Goal: Information Seeking & Learning: Check status

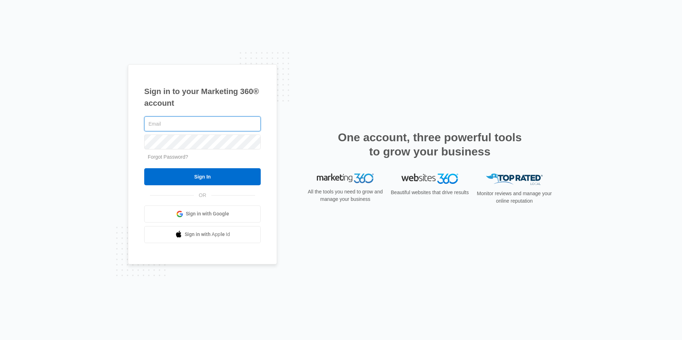
type input "[EMAIL_ADDRESS][DOMAIN_NAME]"
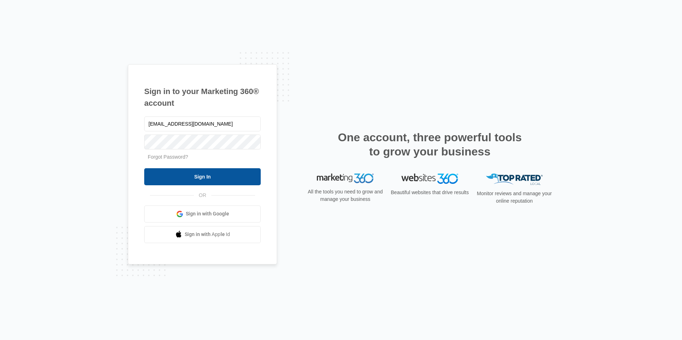
click at [211, 175] on input "Sign In" at bounding box center [202, 176] width 116 height 17
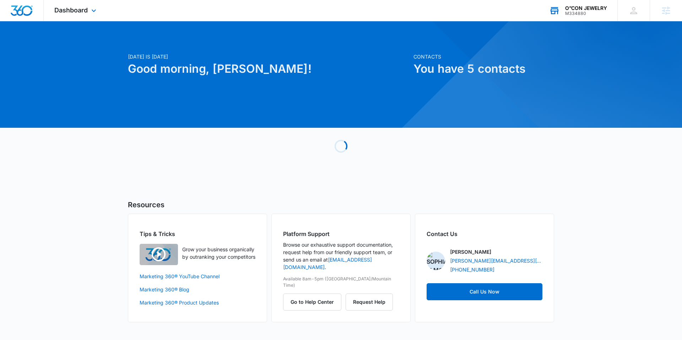
click at [577, 3] on div "O”CON JEWELRY M334880 Your Accounts View All" at bounding box center [577, 10] width 79 height 21
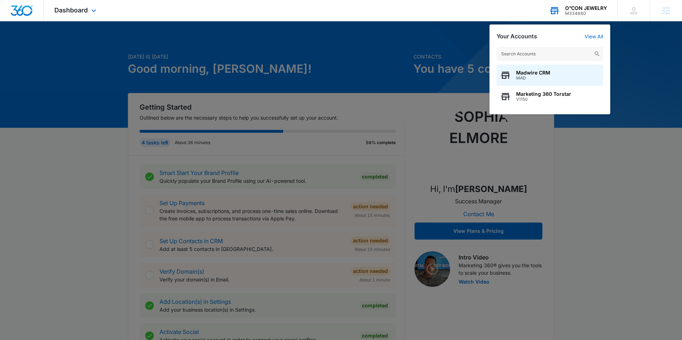
click at [538, 51] on input "text" at bounding box center [549, 54] width 107 height 14
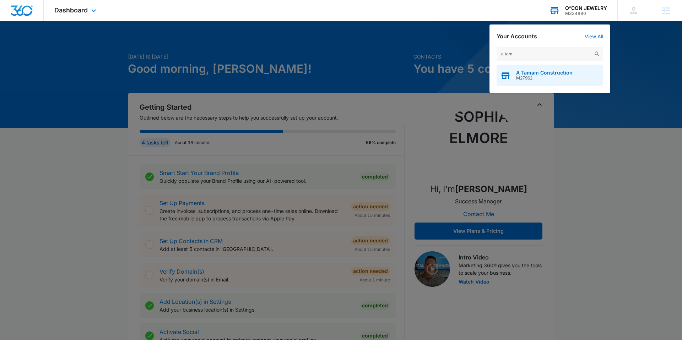
type input "a tam"
click at [518, 77] on span "M27962" at bounding box center [544, 78] width 56 height 5
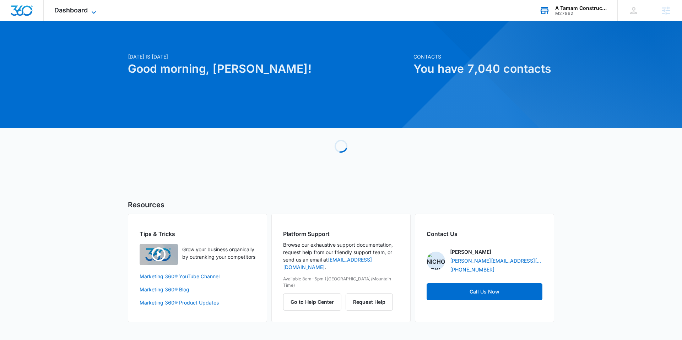
click at [87, 9] on span "Dashboard" at bounding box center [70, 9] width 33 height 7
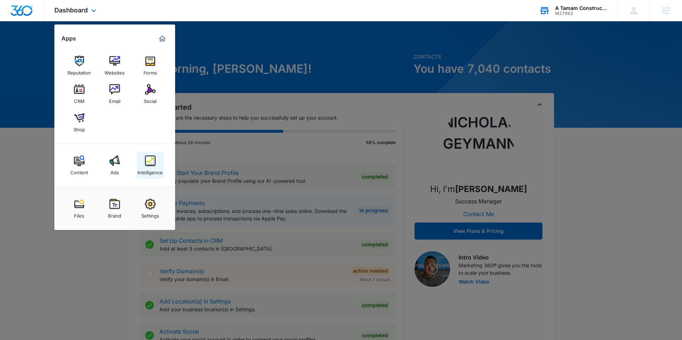
click at [150, 164] on img at bounding box center [150, 161] width 11 height 11
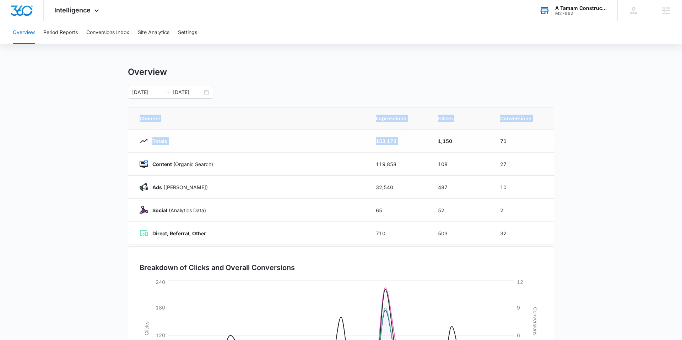
drag, startPoint x: 457, startPoint y: 131, endPoint x: 569, endPoint y: 159, distance: 115.2
click at [569, 159] on main "Overview 08/15/2025 09/14/2025 Channel Impressions Clicks Conversions Totals 15…" at bounding box center [341, 253] width 682 height 373
drag, startPoint x: 473, startPoint y: 164, endPoint x: 535, endPoint y: 163, distance: 61.4
click at [535, 163] on tr "Content (Organic Search) 119,858 108 27" at bounding box center [340, 164] width 425 height 23
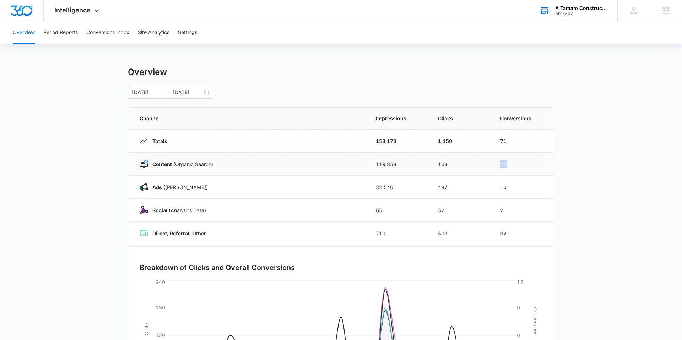
click at [535, 163] on td "27" at bounding box center [522, 164] width 62 height 23
drag, startPoint x: 495, startPoint y: 185, endPoint x: 544, endPoint y: 183, distance: 49.7
click at [543, 183] on td "10" at bounding box center [522, 187] width 62 height 23
click at [544, 183] on td "10" at bounding box center [522, 187] width 62 height 23
drag, startPoint x: 495, startPoint y: 211, endPoint x: 552, endPoint y: 211, distance: 57.2
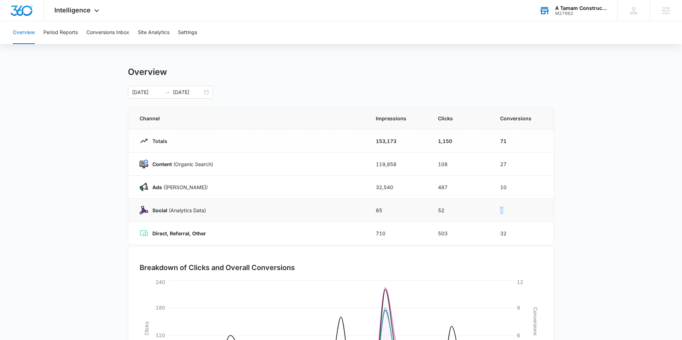
click at [525, 210] on td "2" at bounding box center [522, 210] width 62 height 23
drag, startPoint x: 552, startPoint y: 211, endPoint x: 536, endPoint y: 224, distance: 20.5
click at [552, 211] on td "2" at bounding box center [522, 210] width 62 height 23
drag, startPoint x: 518, startPoint y: 233, endPoint x: 572, endPoint y: 220, distance: 55.0
click at [462, 232] on tr "Direct, Referral, Other 710 503 32" at bounding box center [340, 233] width 425 height 23
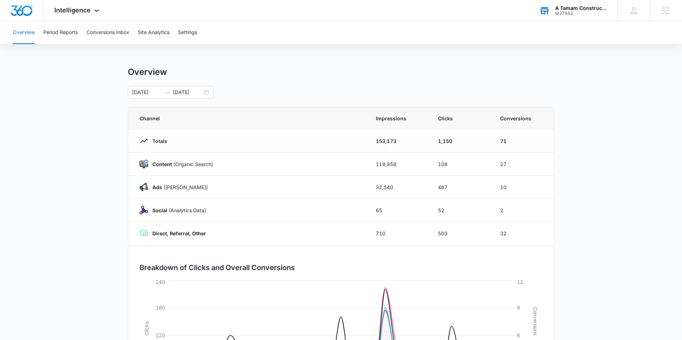
click at [572, 220] on main "Overview 08/15/2025 09/14/2025 Channel Impressions Clicks Conversions Totals 15…" at bounding box center [341, 253] width 682 height 373
click at [114, 35] on button "Conversions Inbox" at bounding box center [107, 32] width 43 height 23
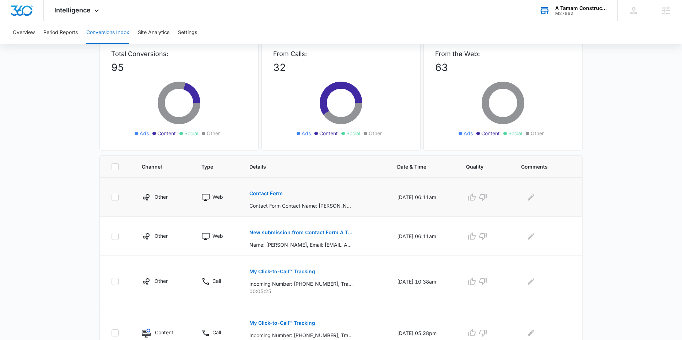
scroll to position [46, 0]
click at [62, 17] on div "Intelligence Apps Reputation Websites Forms CRM Email Social Shop Content Ads I…" at bounding box center [78, 10] width 68 height 21
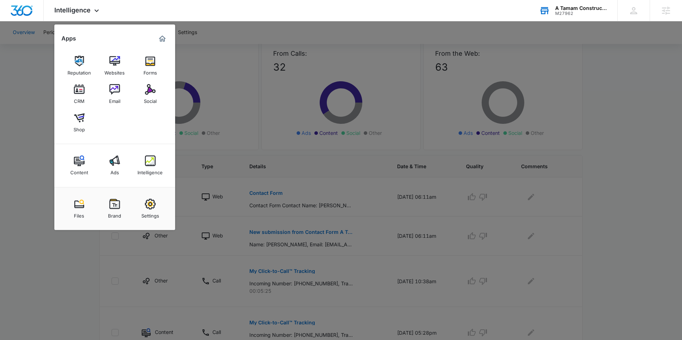
drag, startPoint x: 24, startPoint y: 52, endPoint x: 23, endPoint y: 36, distance: 16.0
click at [24, 51] on div at bounding box center [341, 170] width 682 height 340
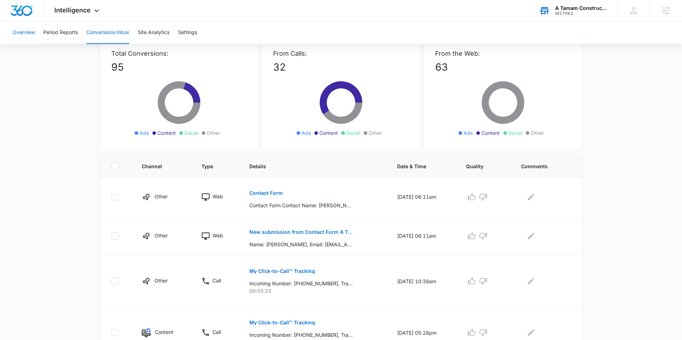
click at [23, 35] on button "Overview" at bounding box center [24, 32] width 22 height 23
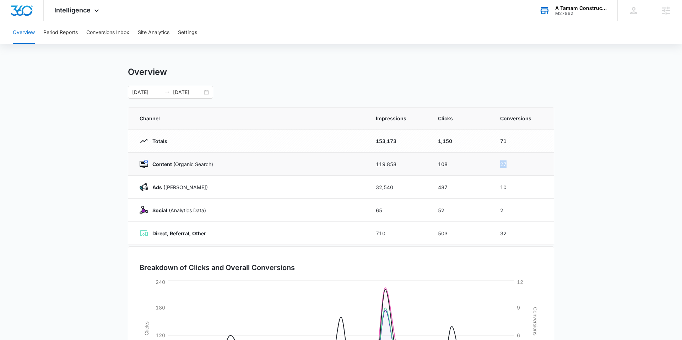
drag, startPoint x: 495, startPoint y: 166, endPoint x: 519, endPoint y: 166, distance: 23.8
click at [519, 166] on td "27" at bounding box center [522, 164] width 62 height 23
click at [521, 166] on td "27" at bounding box center [522, 164] width 62 height 23
click at [493, 188] on td "10" at bounding box center [522, 187] width 62 height 23
click at [527, 192] on td "10" at bounding box center [522, 187] width 62 height 23
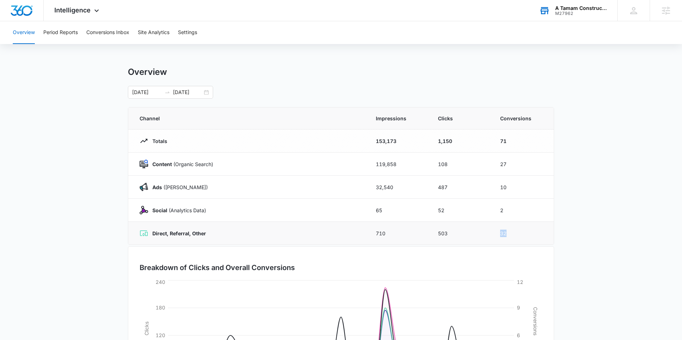
drag, startPoint x: 519, startPoint y: 233, endPoint x: 501, endPoint y: 231, distance: 18.2
click at [482, 235] on tr "Direct, Referral, Other 710 503 32" at bounding box center [340, 233] width 425 height 23
click at [552, 197] on td "10" at bounding box center [522, 187] width 62 height 23
click at [466, 210] on tr "Social (Analytics Data) 65 52 2" at bounding box center [340, 210] width 425 height 23
click at [662, 203] on main "Overview 08/15/2025 09/14/2025 Channel Impressions Clicks Conversions Totals 15…" at bounding box center [341, 253] width 682 height 373
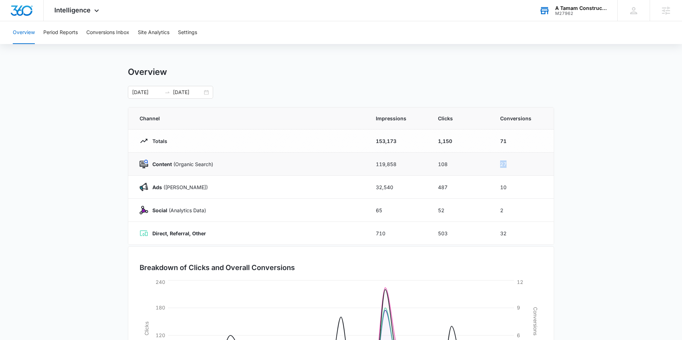
drag, startPoint x: 511, startPoint y: 164, endPoint x: 491, endPoint y: 165, distance: 19.9
click at [491, 165] on tr "Content (Organic Search) 119,858 108 27" at bounding box center [340, 164] width 425 height 23
click at [549, 166] on td "27" at bounding box center [522, 164] width 62 height 23
drag, startPoint x: 93, startPoint y: 13, endPoint x: 105, endPoint y: 30, distance: 20.9
click at [93, 13] on icon at bounding box center [96, 10] width 9 height 9
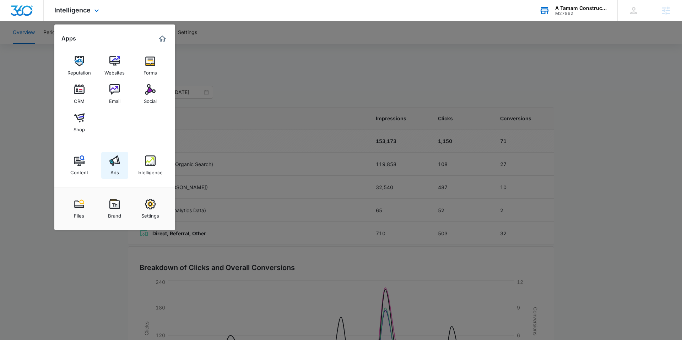
drag, startPoint x: 108, startPoint y: 165, endPoint x: 111, endPoint y: 164, distance: 3.6
click at [109, 165] on link "Ads" at bounding box center [114, 165] width 27 height 27
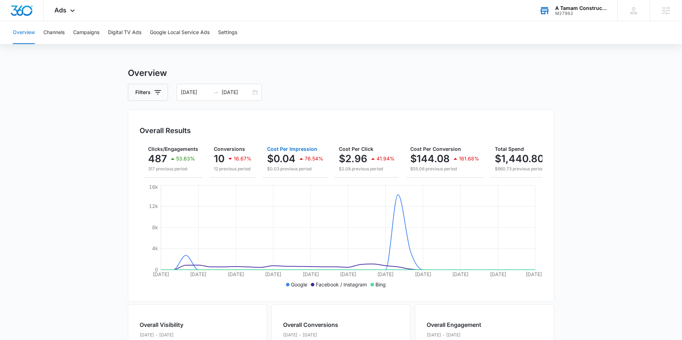
scroll to position [0, 62]
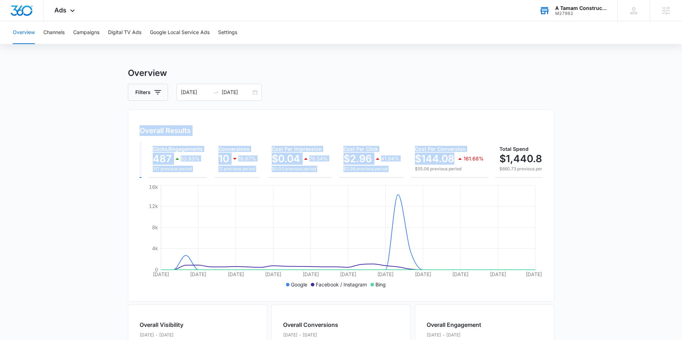
drag, startPoint x: 431, startPoint y: 124, endPoint x: 441, endPoint y: 164, distance: 42.0
click at [440, 165] on div "Overall Results Impressions 32.5k 23.52% 26.3k previous period Clicks/Engagemen…" at bounding box center [341, 205] width 426 height 192
click at [606, 133] on main "Overview Filters 08/15/2025 09/14/2025 Overall Results Impressions 32.5k 23.52%…" at bounding box center [341, 322] width 682 height 510
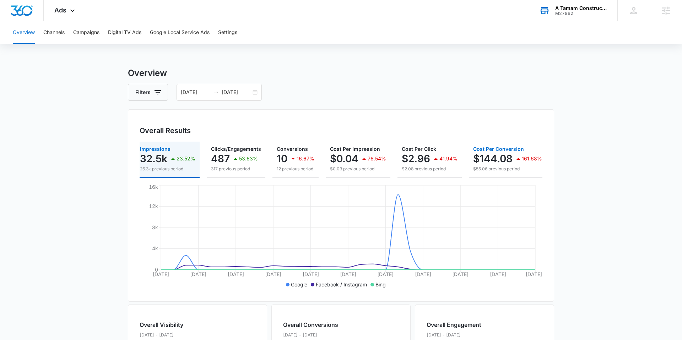
scroll to position [0, 0]
click at [89, 38] on button "Campaigns" at bounding box center [86, 32] width 26 height 23
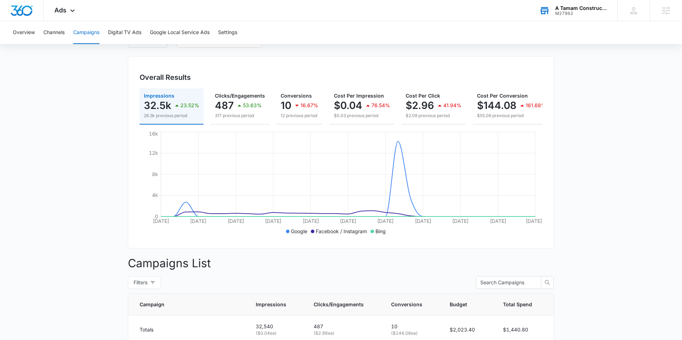
scroll to position [53, 0]
click at [27, 34] on button "Overview" at bounding box center [24, 32] width 22 height 23
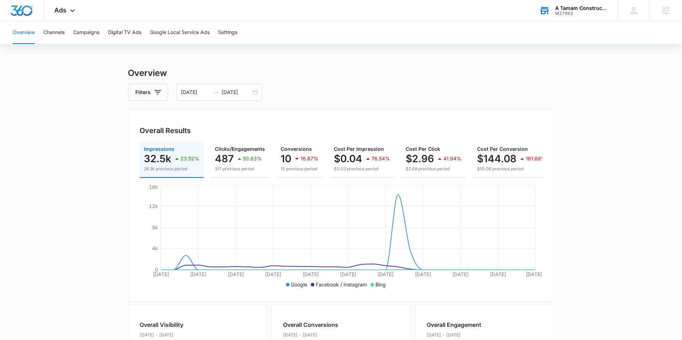
click at [335, 73] on h3 "Overview" at bounding box center [341, 73] width 426 height 13
click at [67, 11] on div "Ads Apps Reputation Websites Forms CRM Email Social Shop Content Ads Intelligen…" at bounding box center [66, 10] width 44 height 21
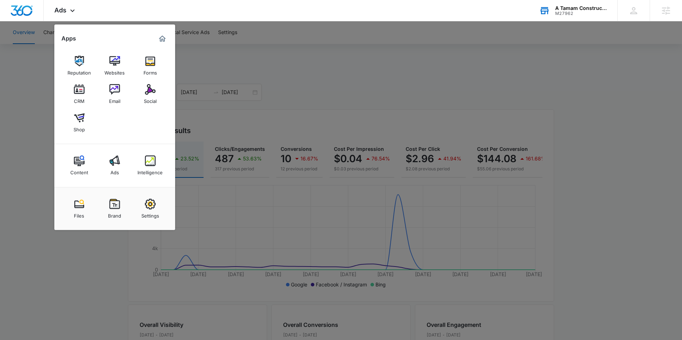
click at [114, 97] on div "Email" at bounding box center [114, 99] width 11 height 9
